Goal: Task Accomplishment & Management: Use online tool/utility

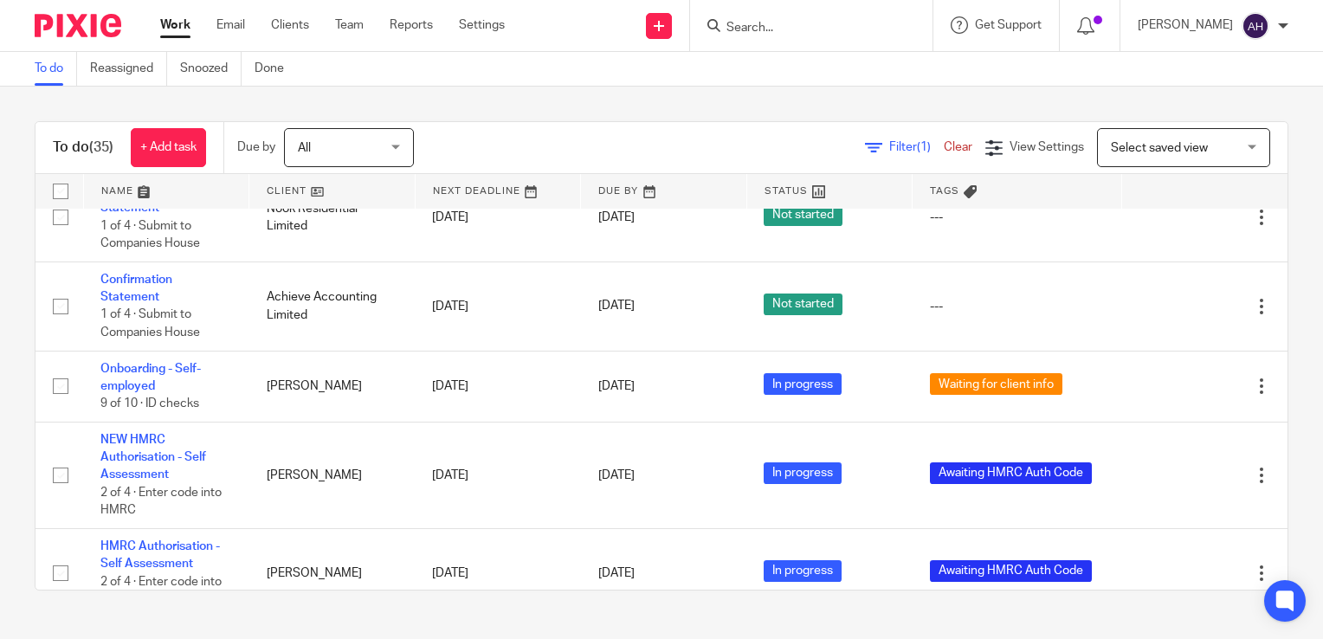
scroll to position [1472, 0]
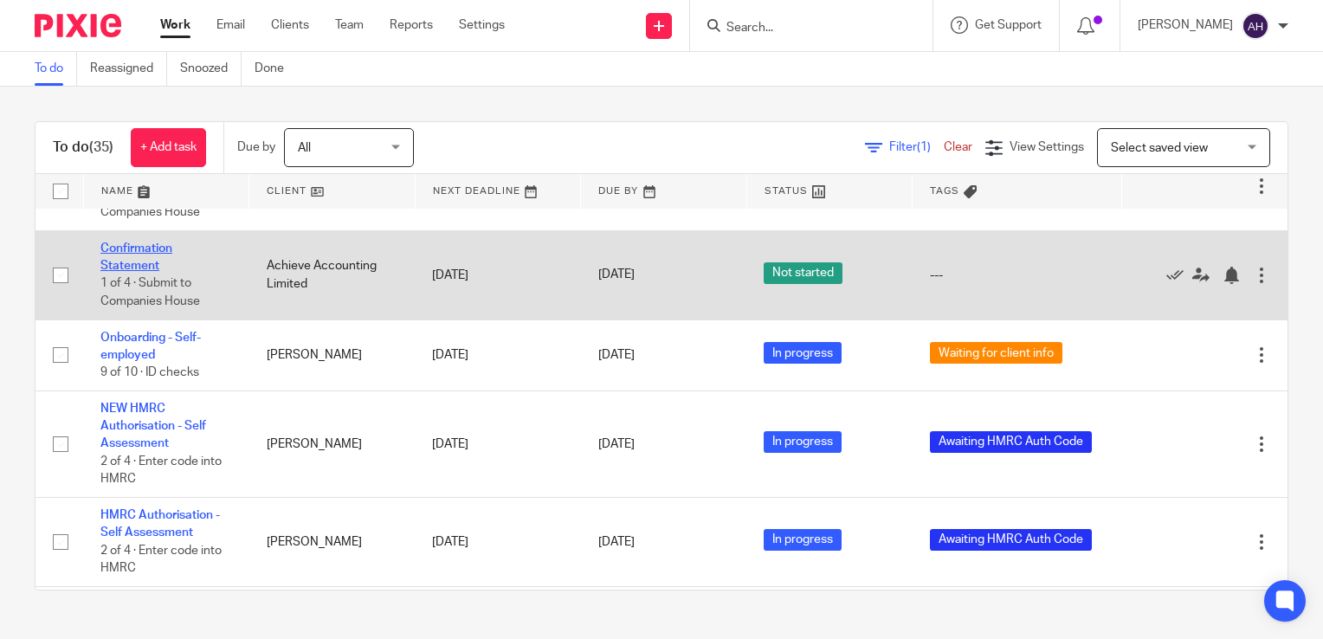
click at [141, 256] on link "Confirmation Statement" at bounding box center [136, 256] width 72 height 29
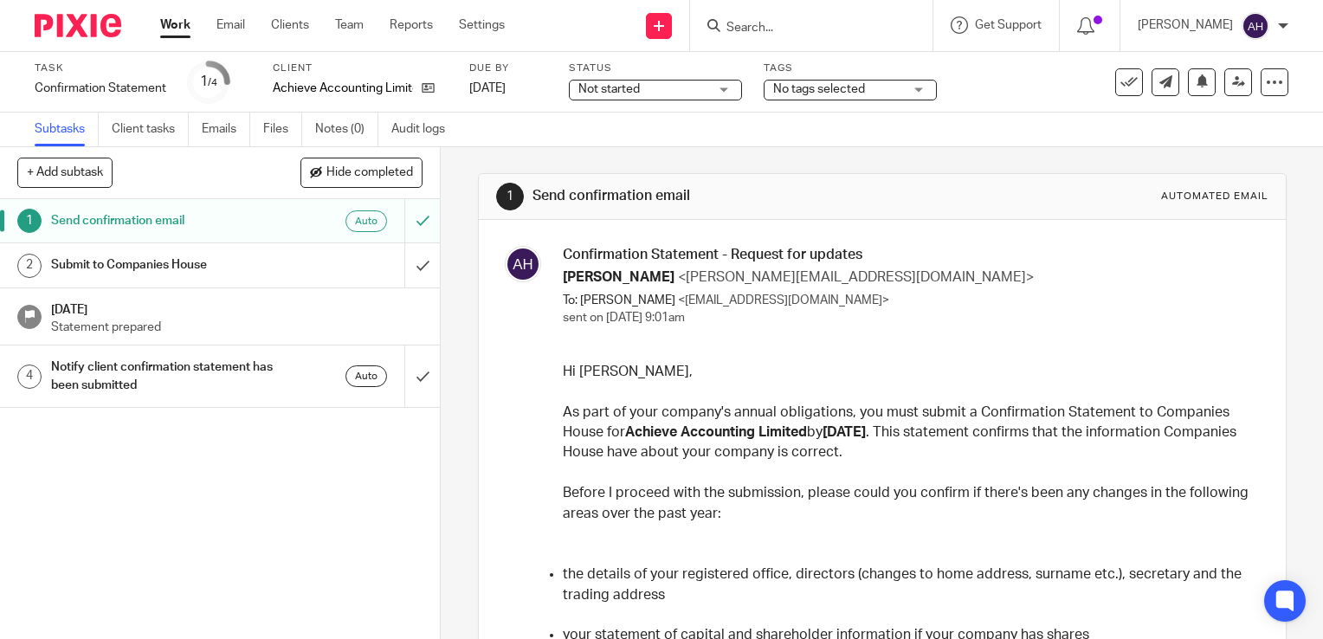
click at [724, 92] on div "Not started Not started" at bounding box center [655, 90] width 173 height 21
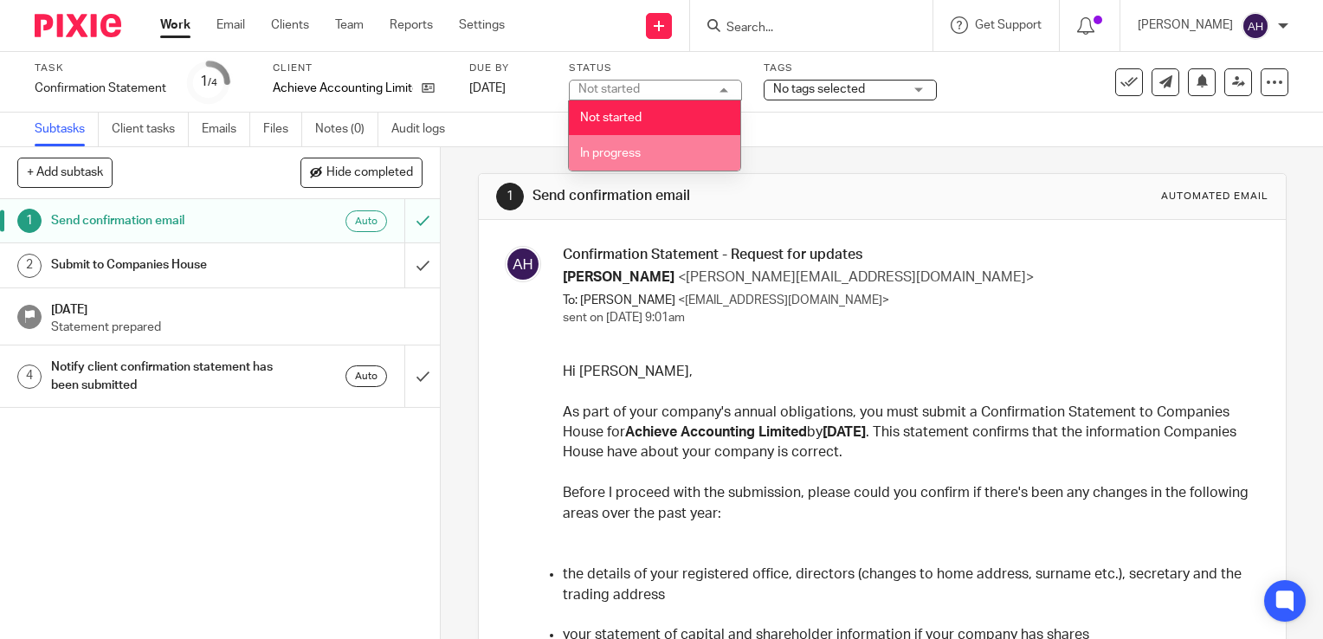
click at [622, 153] on span "In progress" at bounding box center [610, 153] width 61 height 12
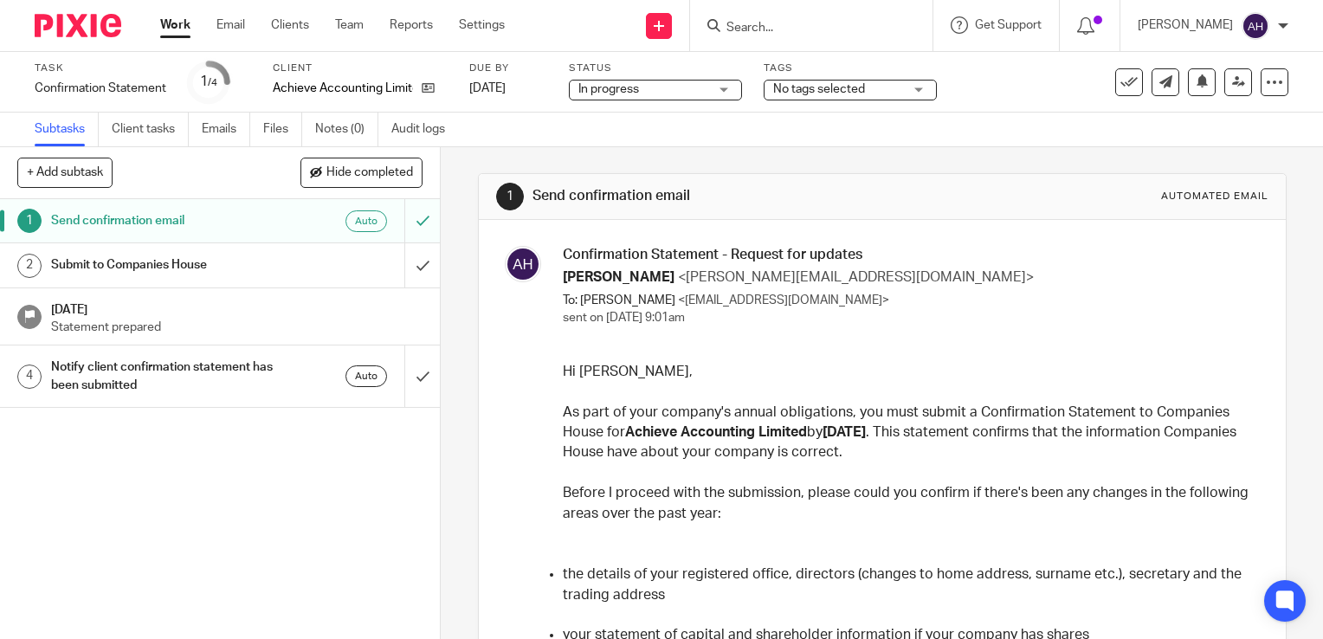
click at [459, 223] on div "1 Send confirmation email Automated email Confirmation Statement - Request for …" at bounding box center [882, 393] width 882 height 492
click at [171, 25] on link "Work" at bounding box center [175, 24] width 30 height 17
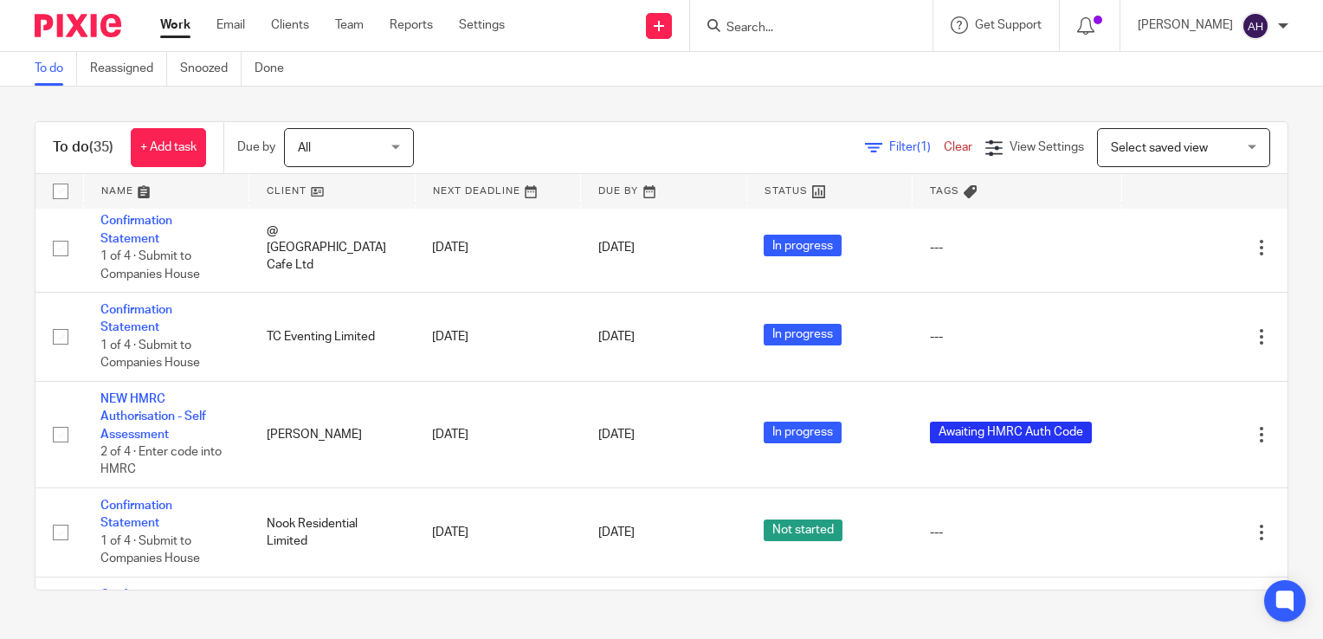
scroll to position [1212, 0]
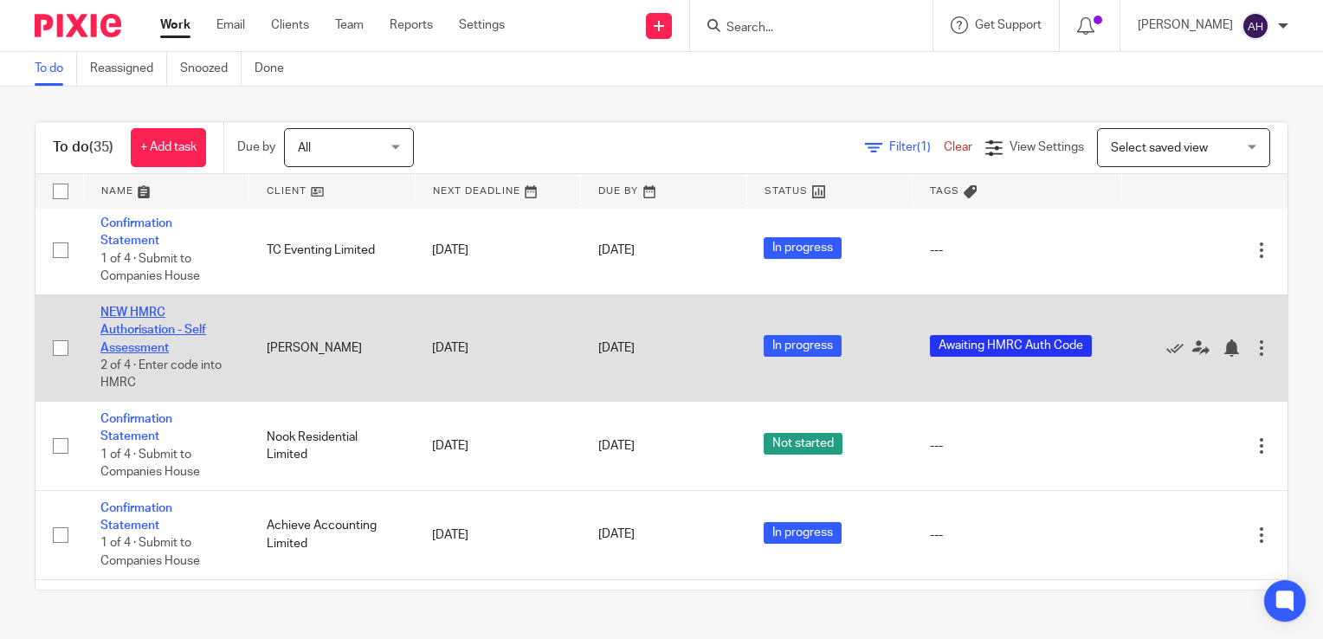
click at [156, 337] on link "NEW HMRC Authorisation - Self Assessment" at bounding box center [153, 331] width 106 height 48
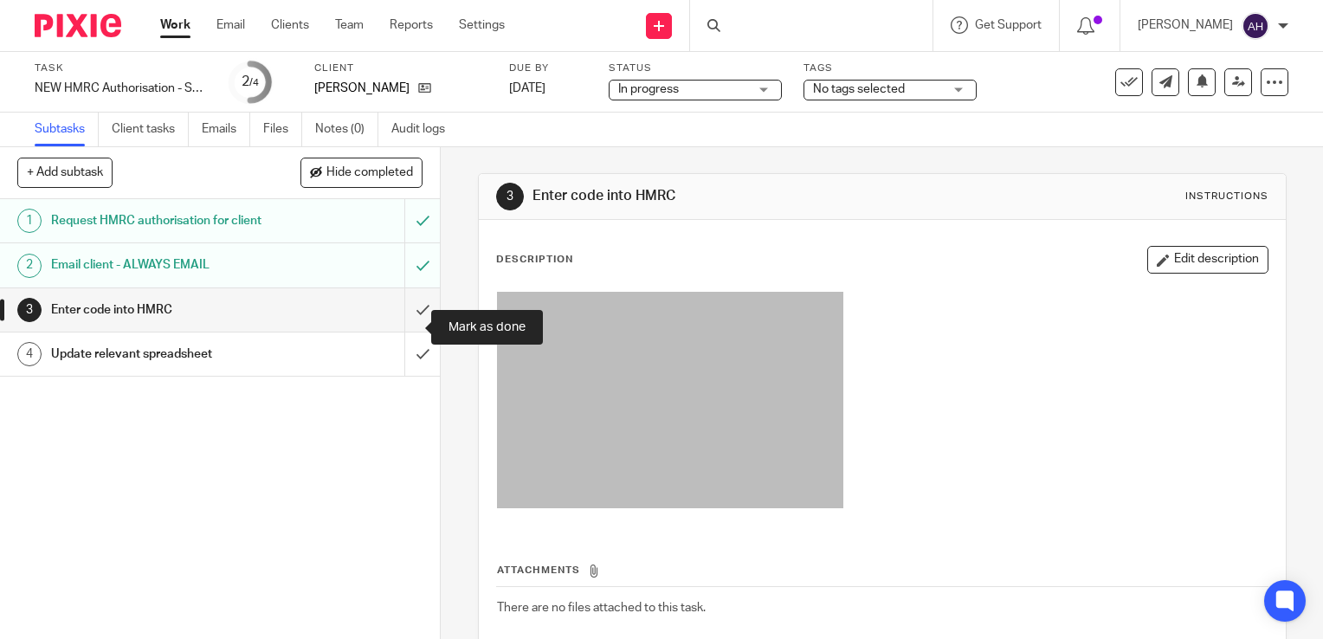
click at [403, 327] on input "submit" at bounding box center [220, 309] width 440 height 43
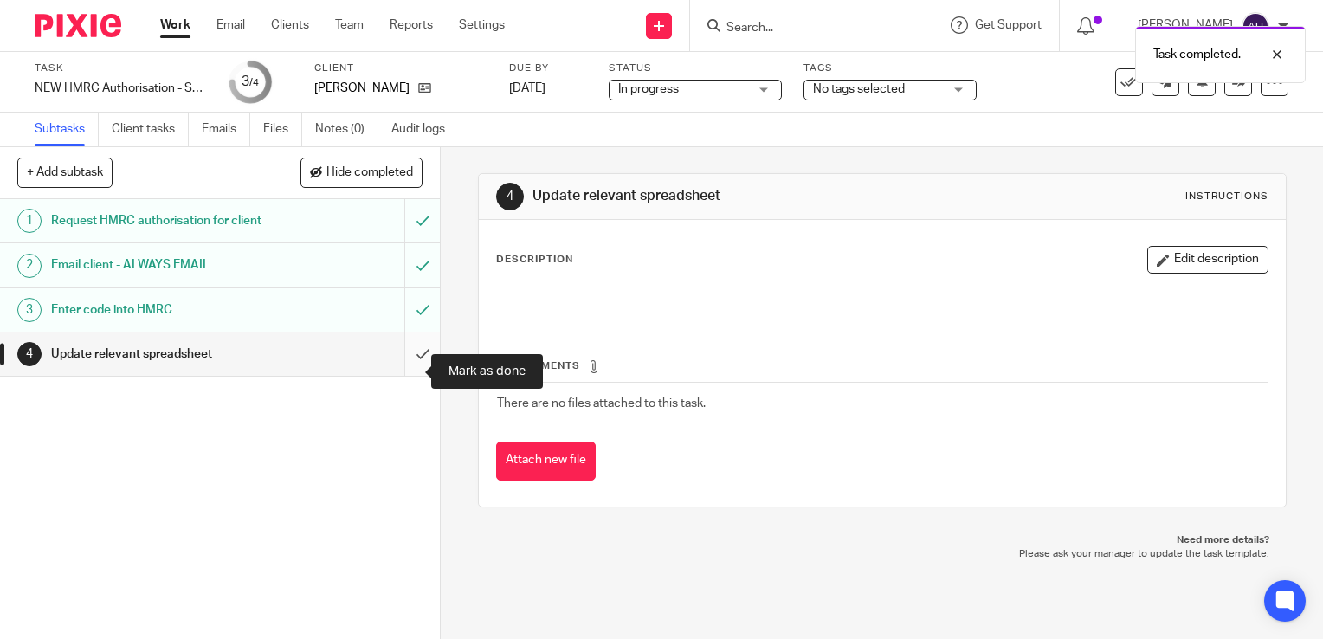
click at [404, 371] on input "submit" at bounding box center [220, 353] width 440 height 43
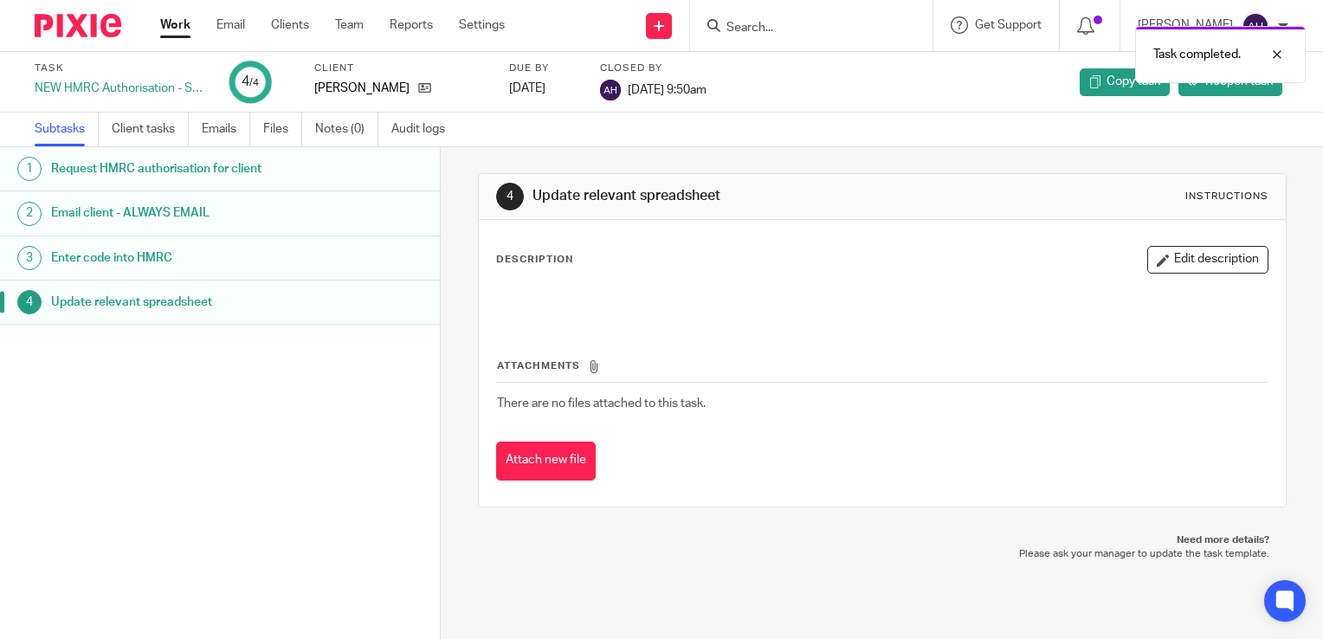
click at [173, 25] on link "Work" at bounding box center [175, 24] width 30 height 17
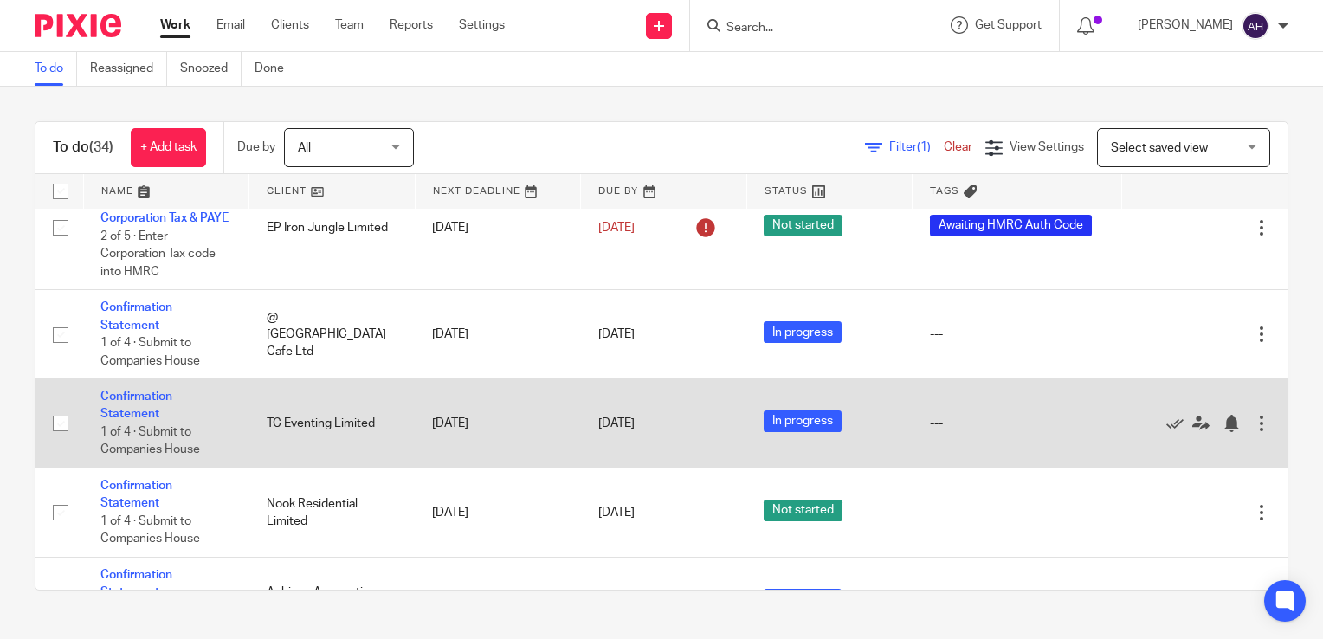
scroll to position [1126, 0]
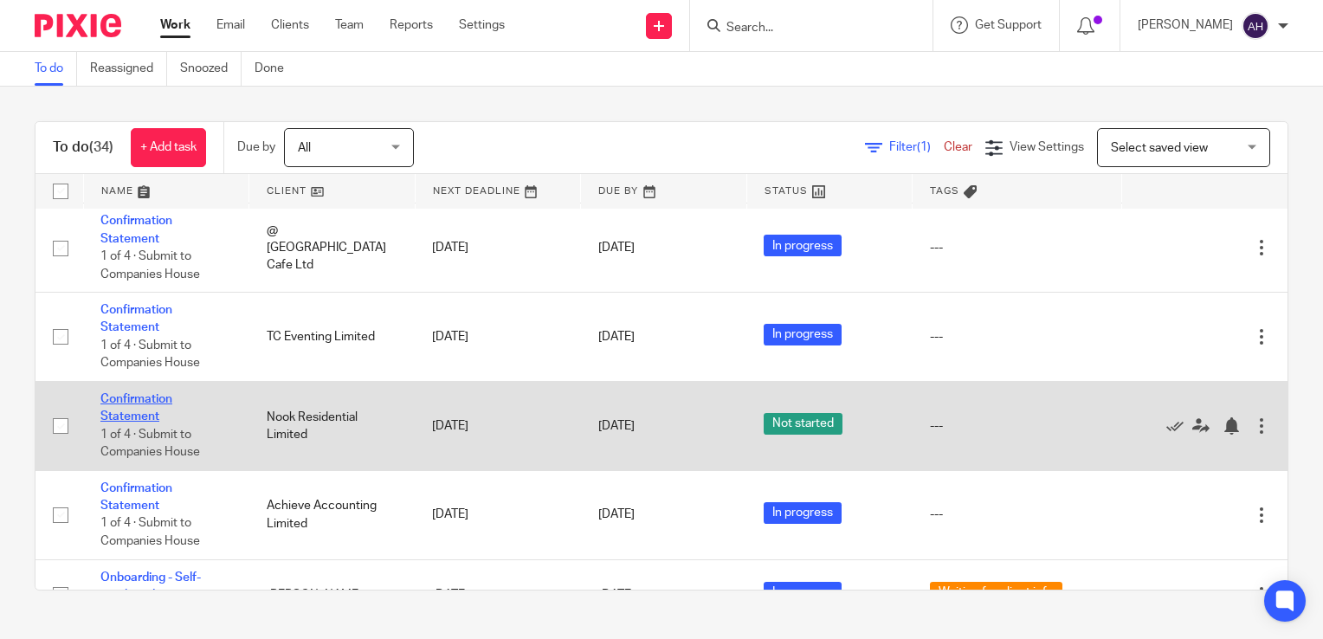
click at [149, 407] on link "Confirmation Statement" at bounding box center [136, 407] width 72 height 29
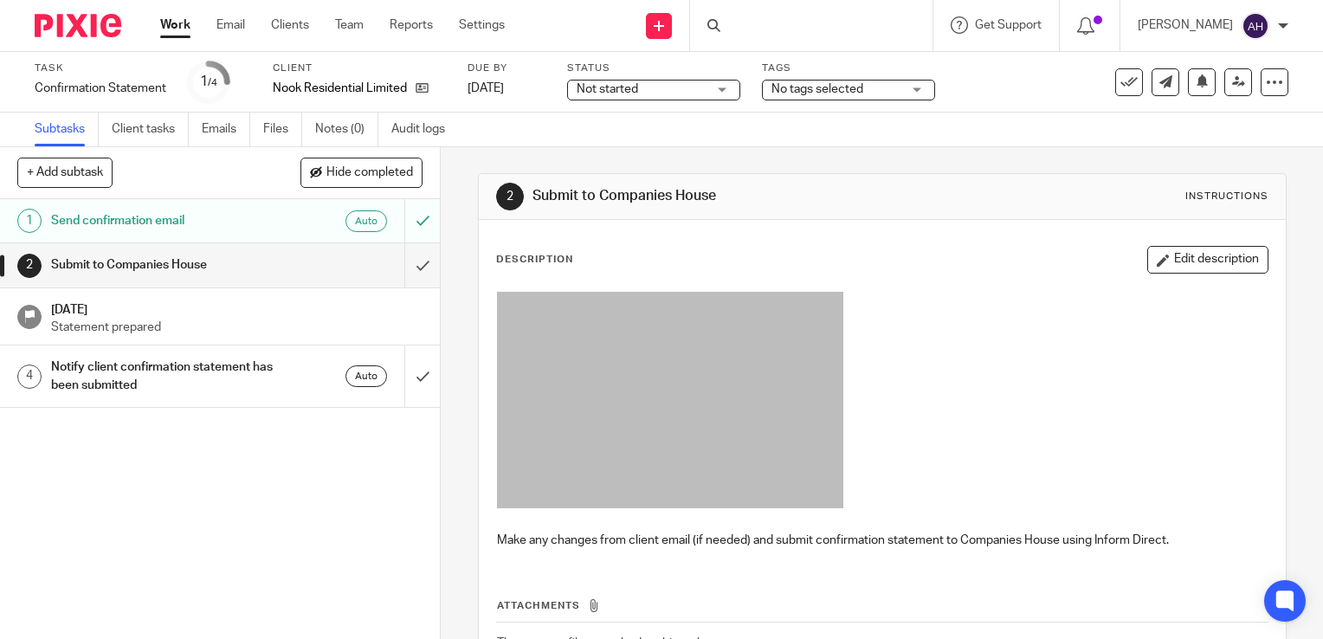
click at [208, 223] on h1 "Send confirmation email" at bounding box center [163, 221] width 224 height 26
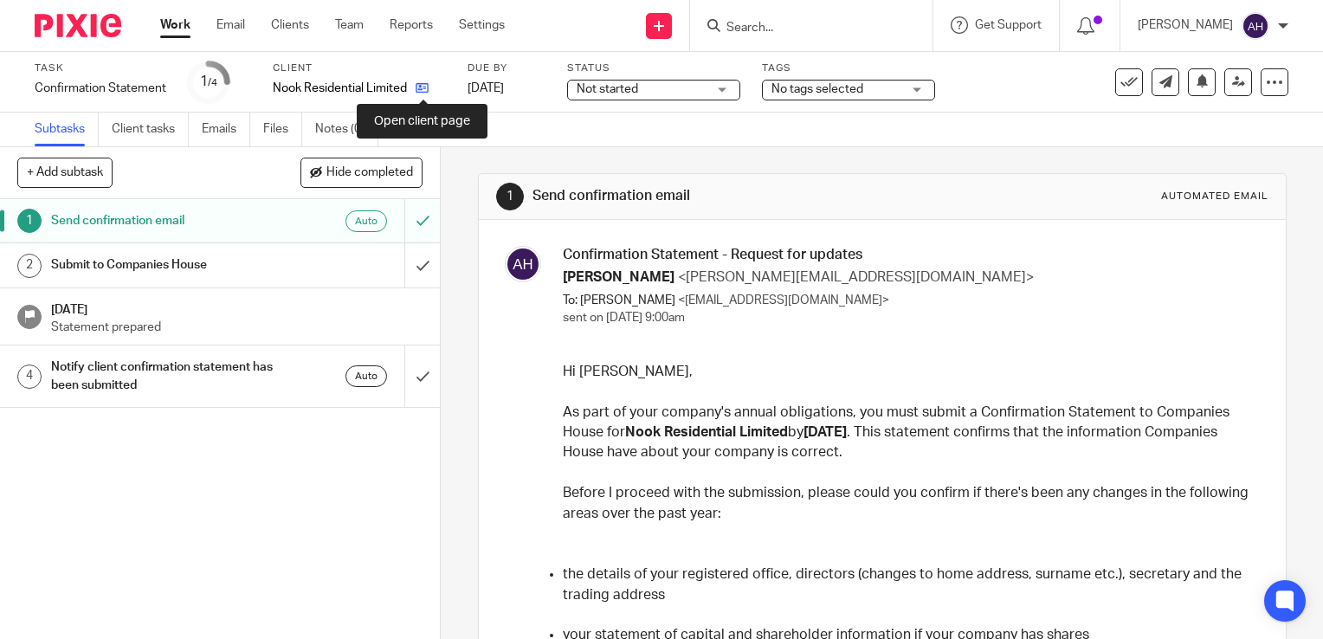
click at [423, 88] on icon at bounding box center [422, 87] width 13 height 13
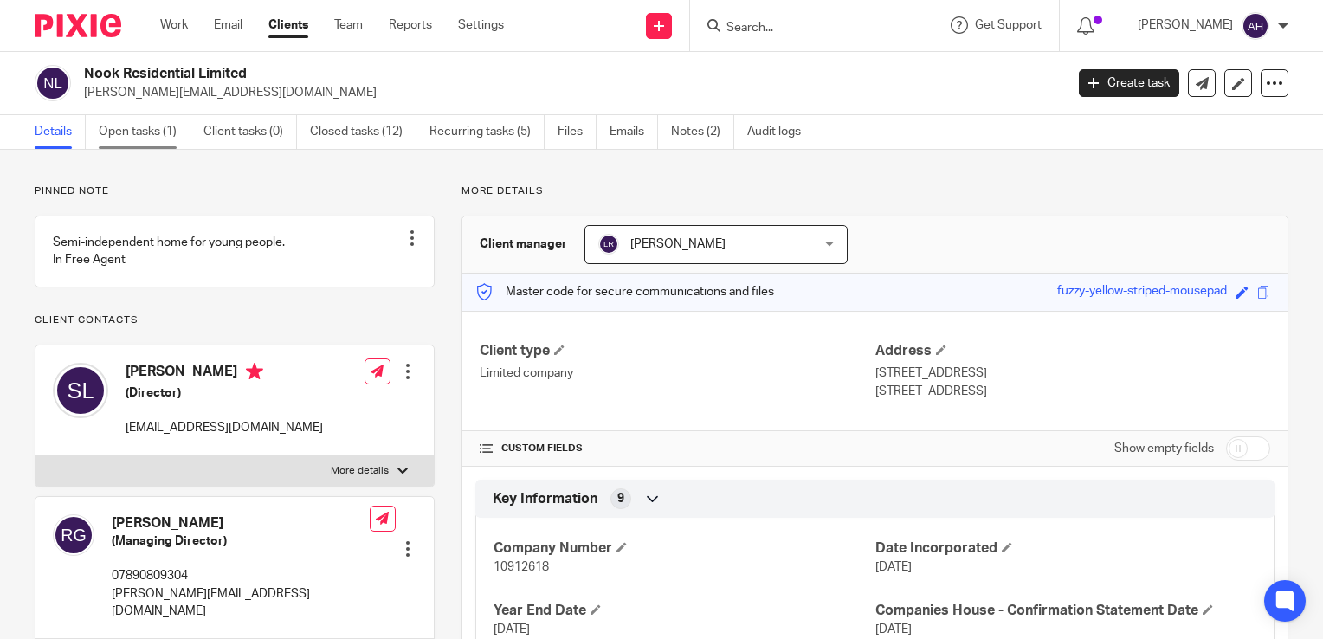
click at [142, 128] on link "Open tasks (1)" at bounding box center [145, 132] width 92 height 34
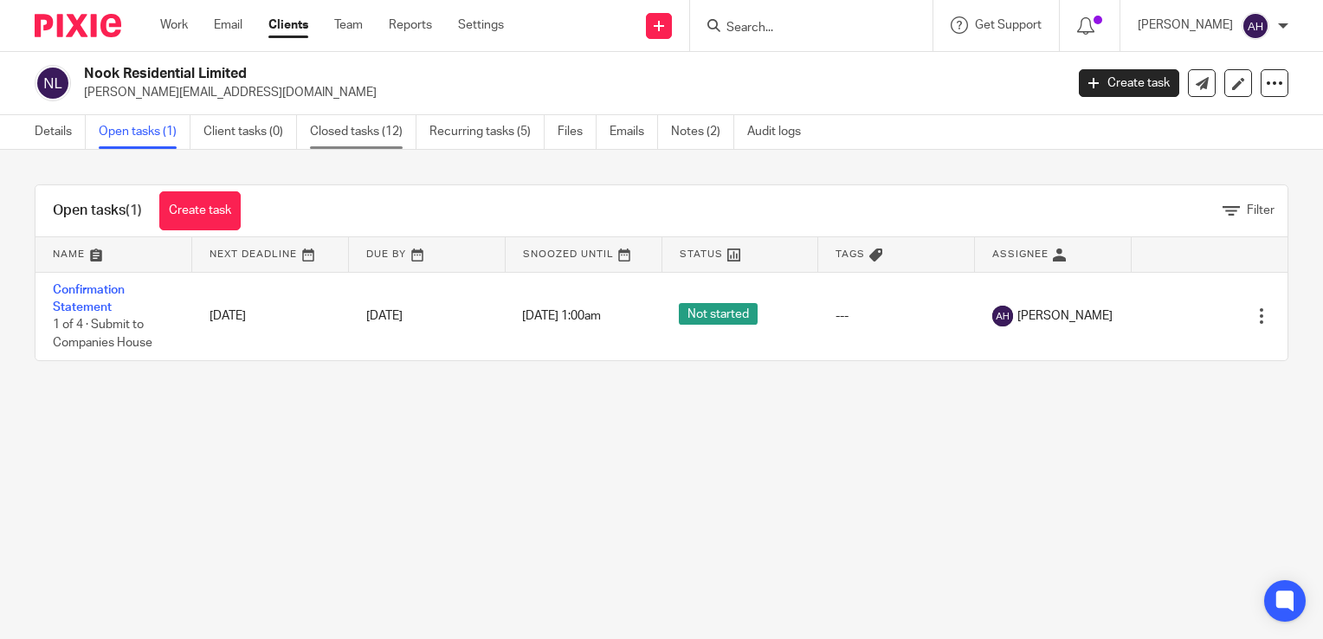
click at [358, 133] on link "Closed tasks (12)" at bounding box center [363, 132] width 106 height 34
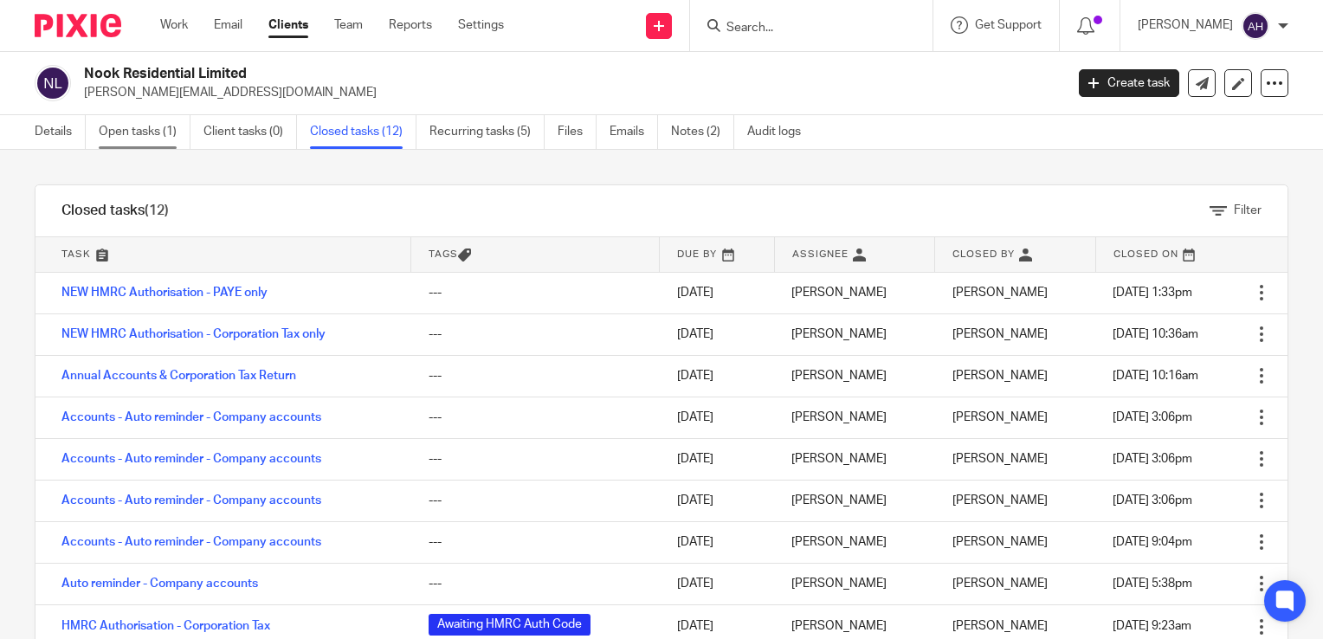
click at [138, 137] on link "Open tasks (1)" at bounding box center [145, 132] width 92 height 34
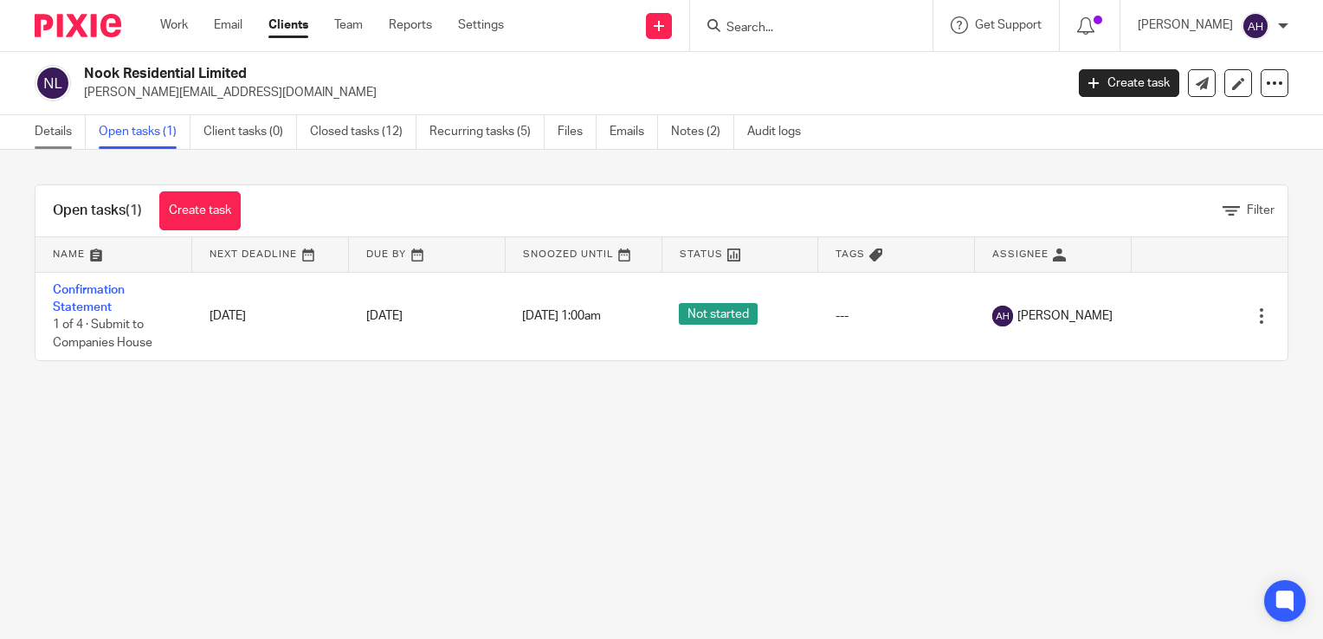
click at [54, 131] on link "Details" at bounding box center [60, 132] width 51 height 34
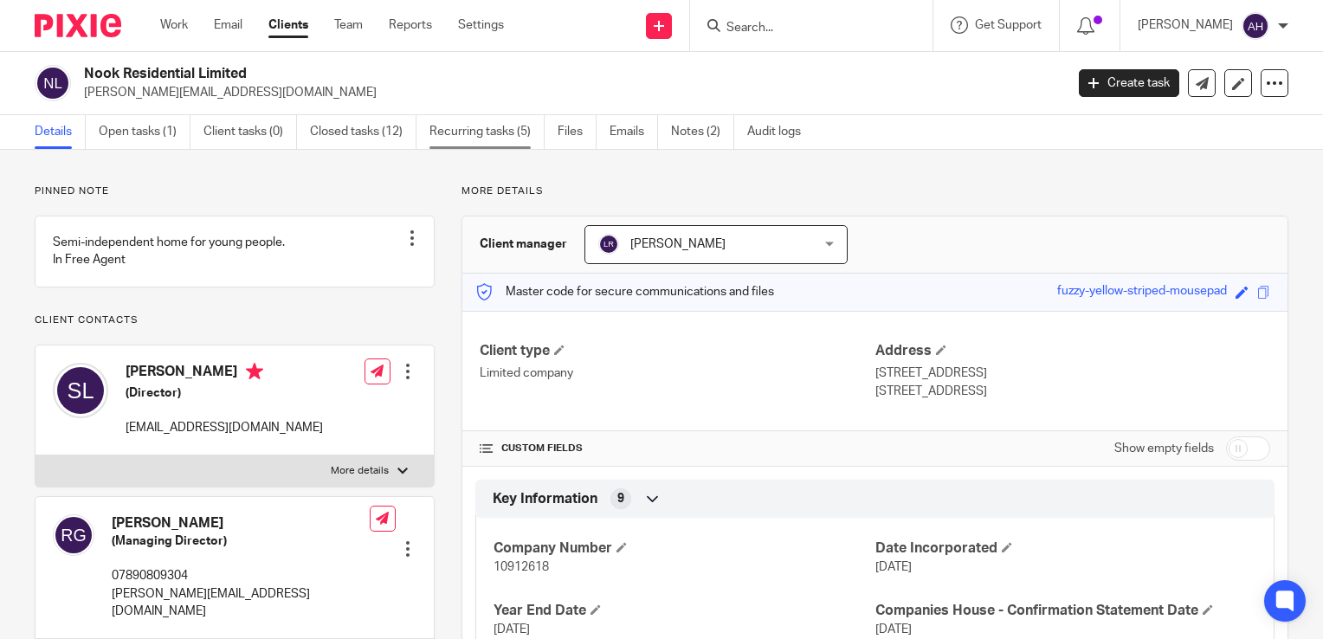
click at [487, 136] on link "Recurring tasks (5)" at bounding box center [486, 132] width 115 height 34
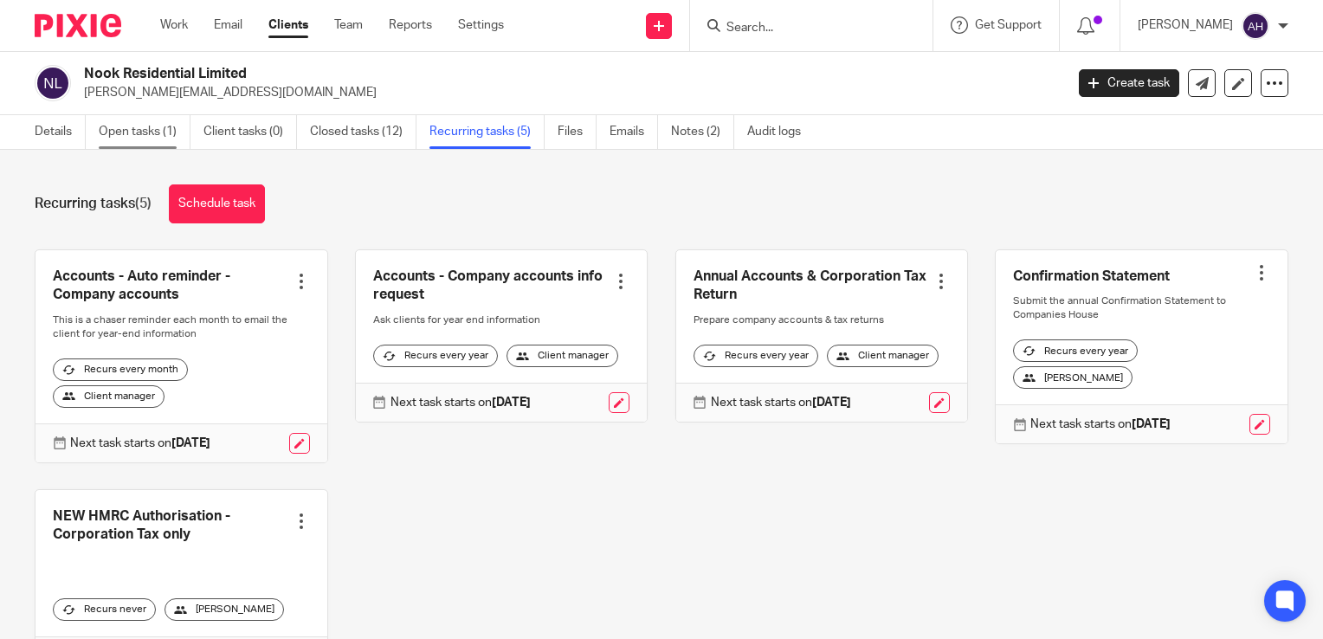
click at [139, 136] on link "Open tasks (1)" at bounding box center [145, 132] width 92 height 34
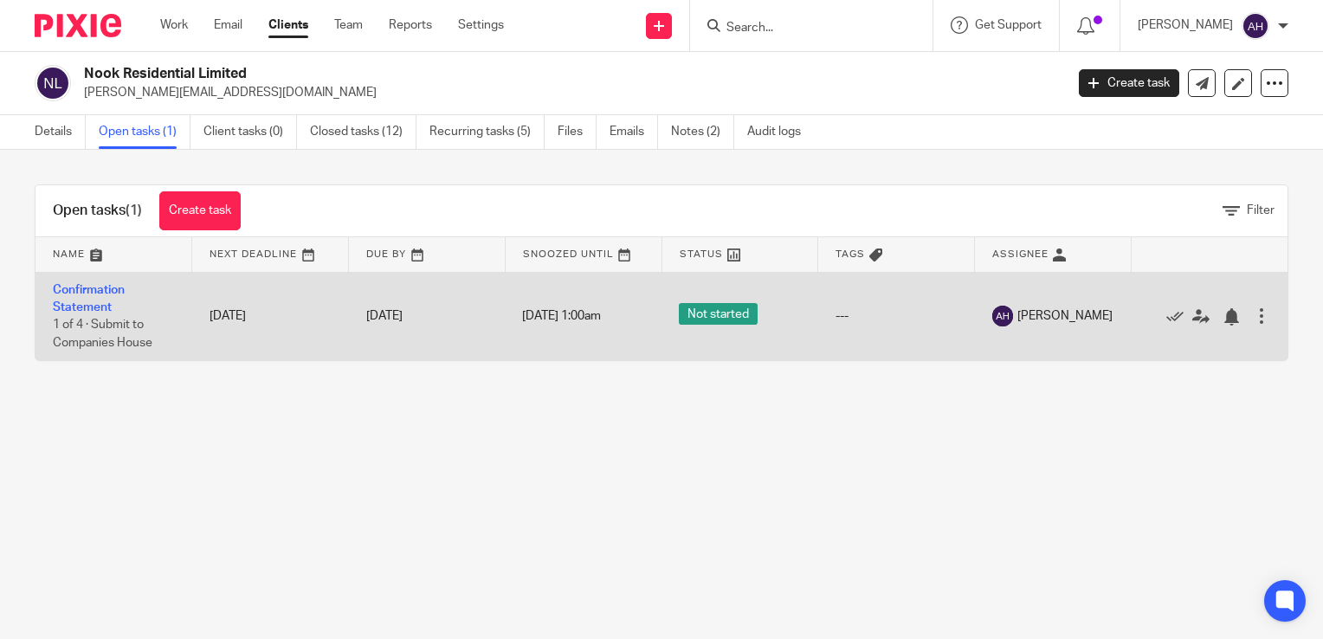
click at [1253, 317] on div at bounding box center [1261, 315] width 17 height 17
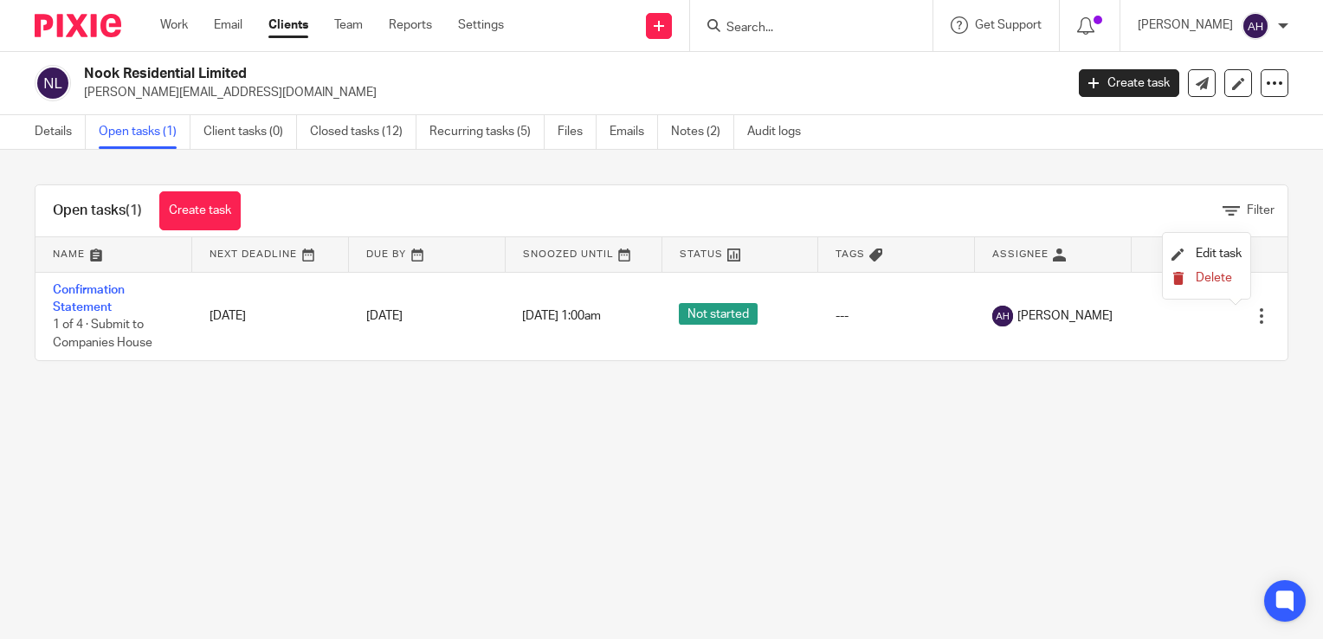
click at [1210, 278] on span "Delete" at bounding box center [1214, 278] width 36 height 12
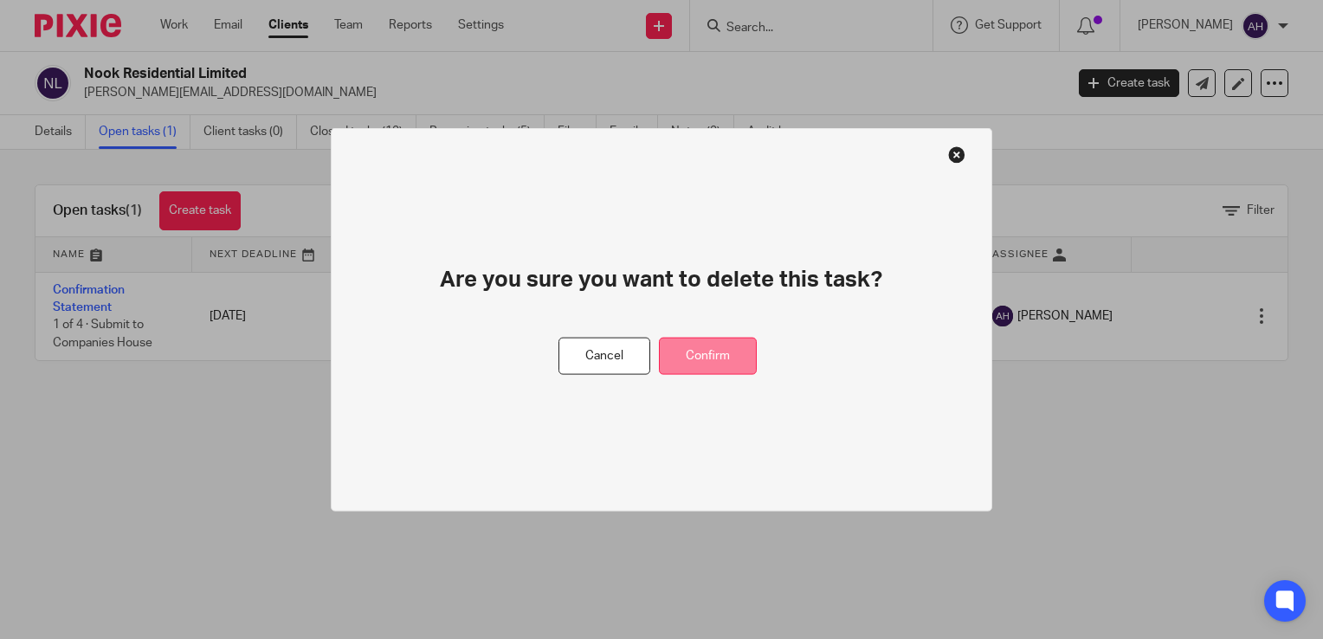
click at [722, 352] on button "Confirm" at bounding box center [708, 356] width 98 height 37
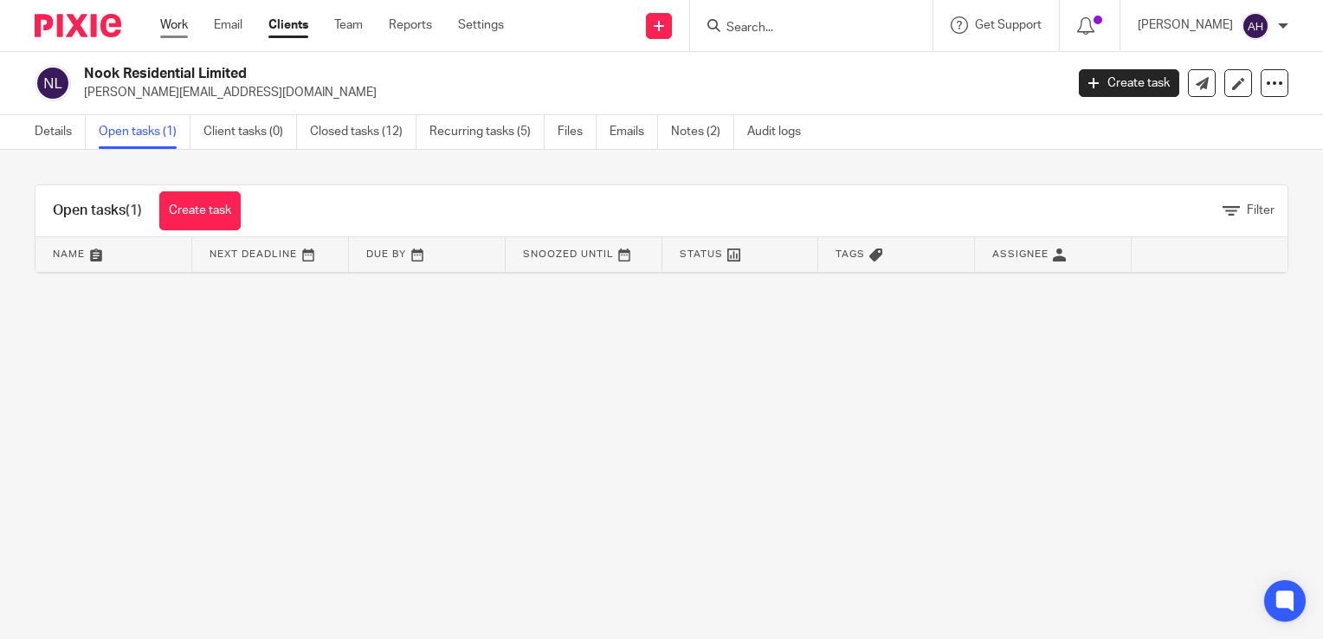
click at [172, 23] on link "Work" at bounding box center [174, 24] width 28 height 17
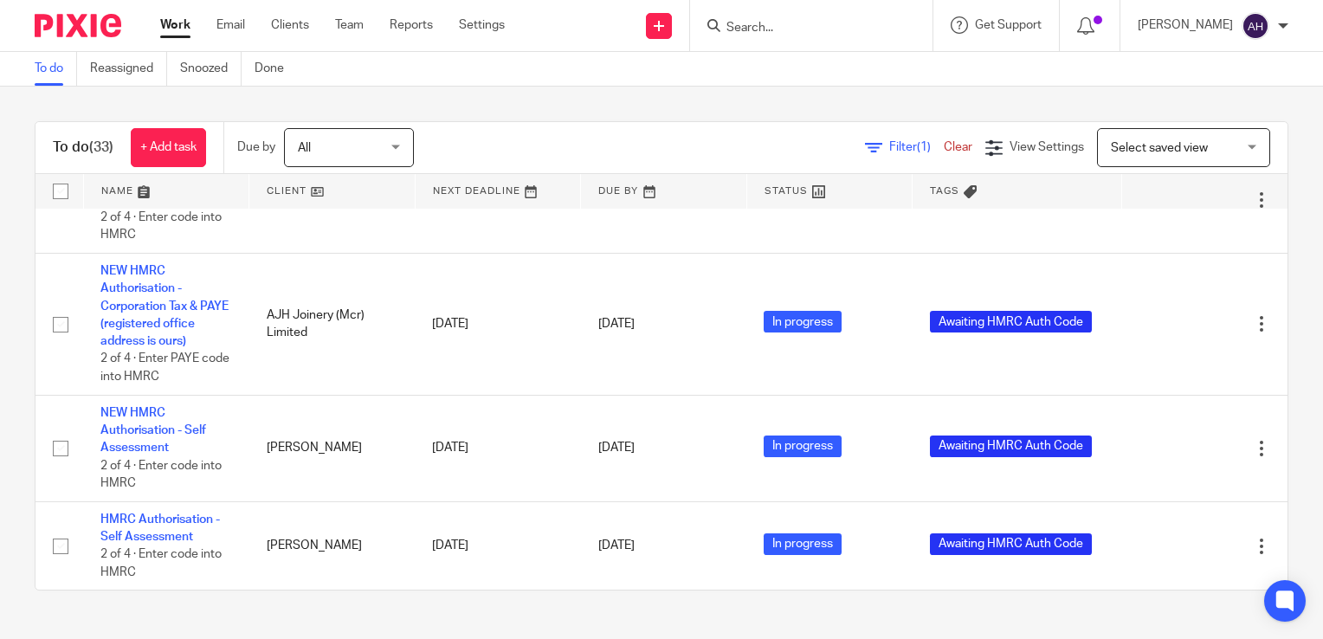
scroll to position [3068, 0]
click at [296, 27] on link "Clients" at bounding box center [290, 24] width 38 height 17
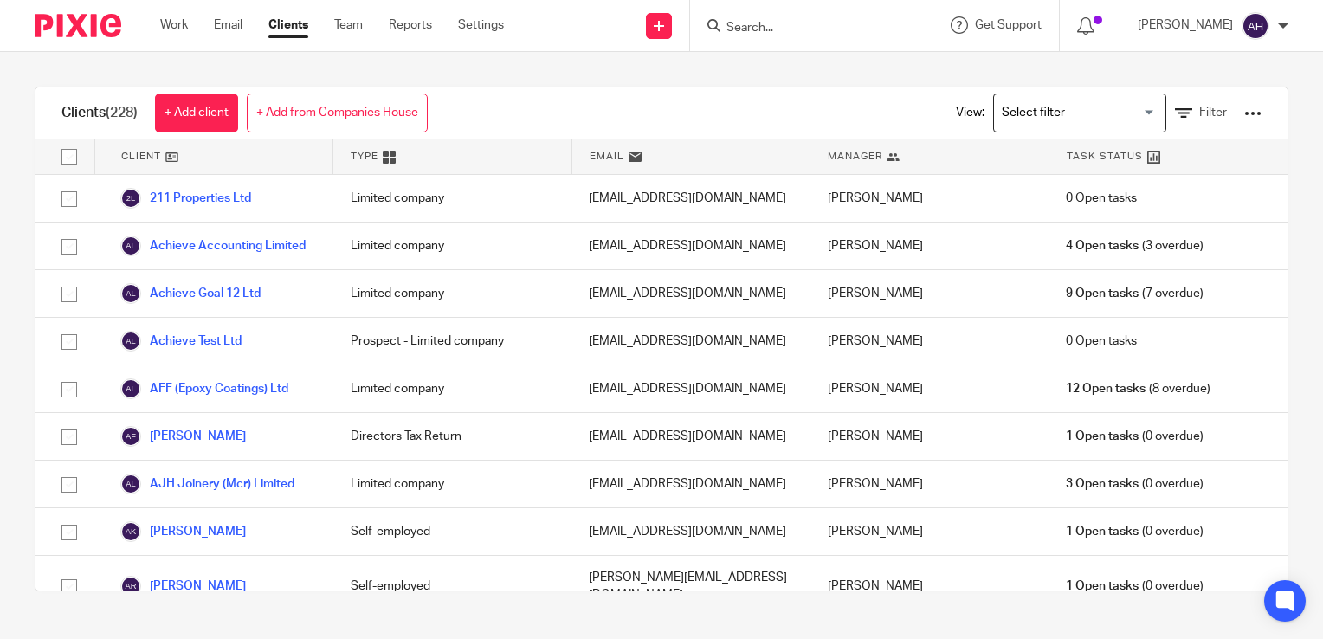
click at [1244, 115] on div at bounding box center [1252, 113] width 17 height 17
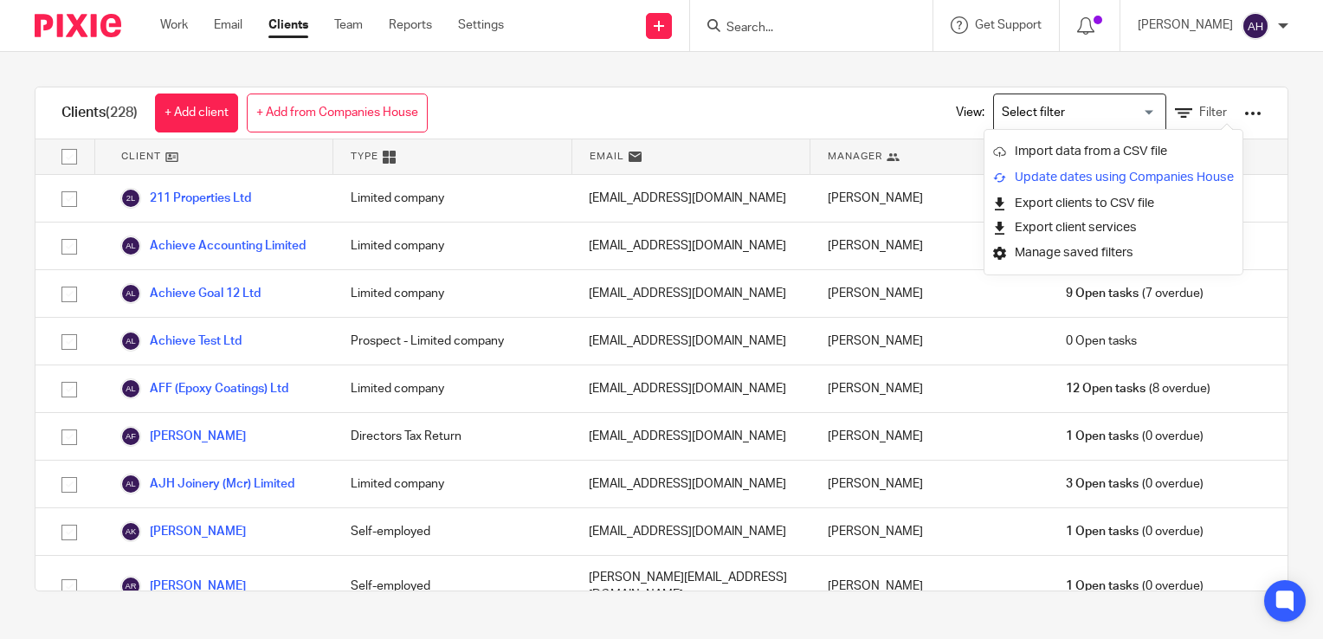
click at [1101, 172] on link "Update dates using Companies House" at bounding box center [1113, 178] width 241 height 26
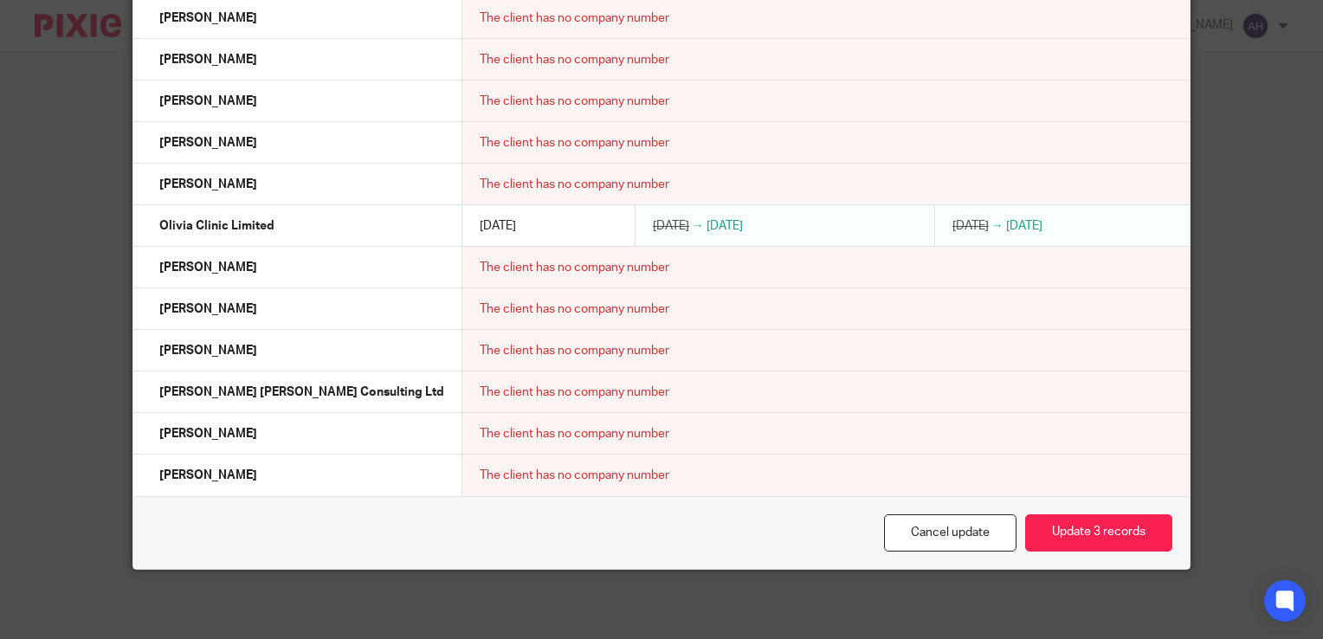
scroll to position [6378, 0]
click at [1096, 532] on button "Update 3 records" at bounding box center [1098, 532] width 147 height 37
